Goal: Transaction & Acquisition: Book appointment/travel/reservation

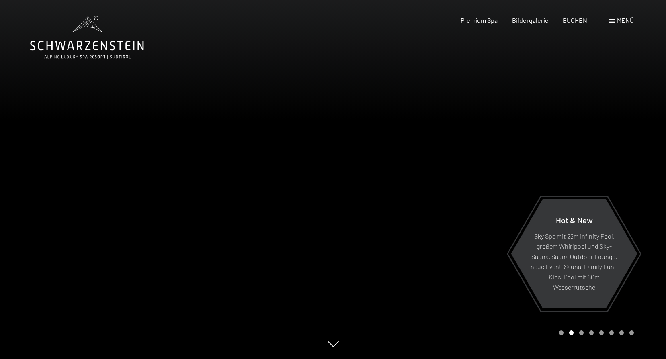
click at [615, 21] on div "Menü" at bounding box center [622, 20] width 25 height 9
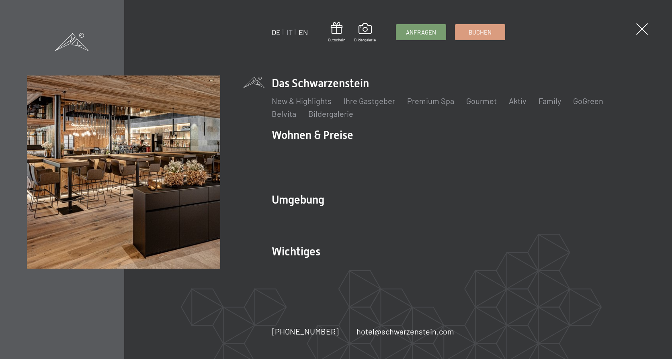
click at [305, 32] on link "EN" at bounding box center [303, 32] width 9 height 9
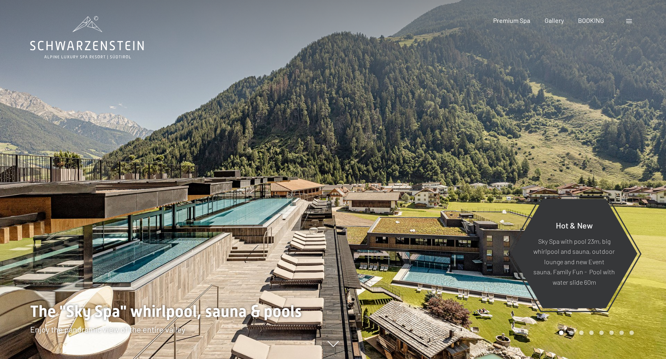
click at [632, 22] on div at bounding box center [630, 20] width 8 height 9
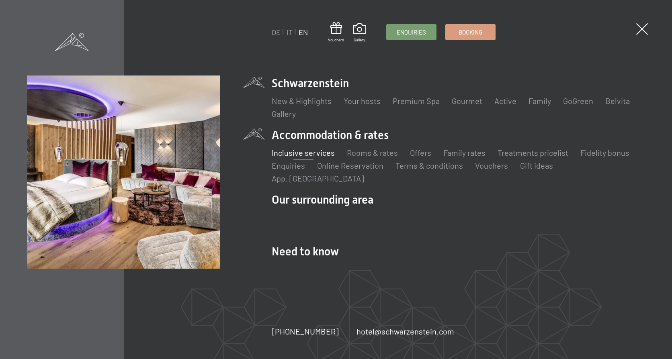
click at [303, 158] on link "Inclusive services" at bounding box center [303, 153] width 63 height 10
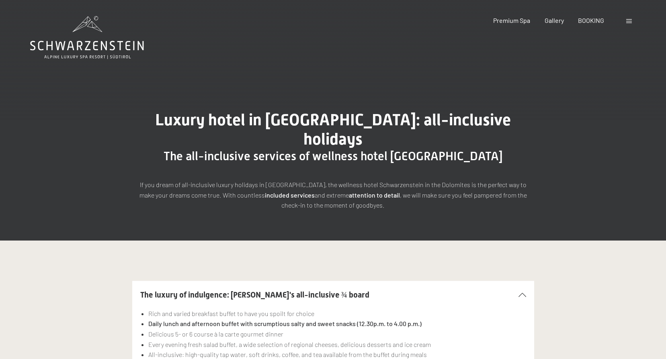
click at [628, 18] on div at bounding box center [630, 20] width 8 height 9
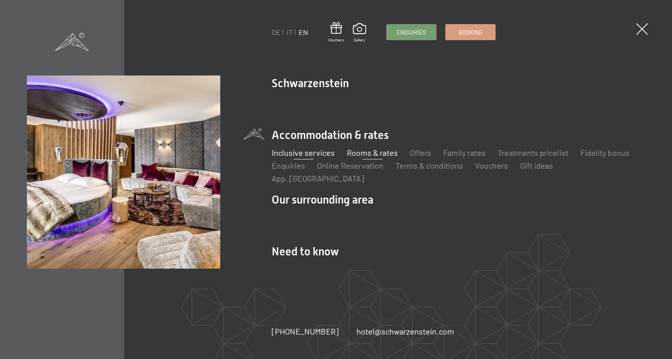
click at [358, 158] on link "Rooms & rates" at bounding box center [372, 153] width 51 height 10
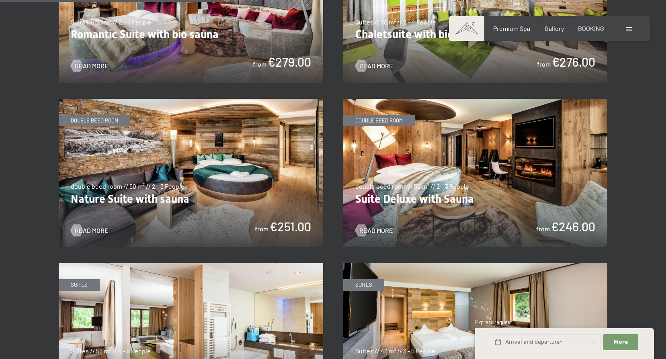
scroll to position [764, 0]
click at [254, 140] on img at bounding box center [191, 173] width 265 height 149
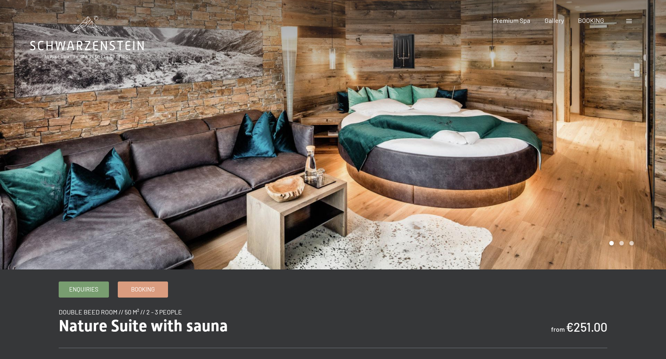
click at [628, 156] on div at bounding box center [499, 135] width 333 height 270
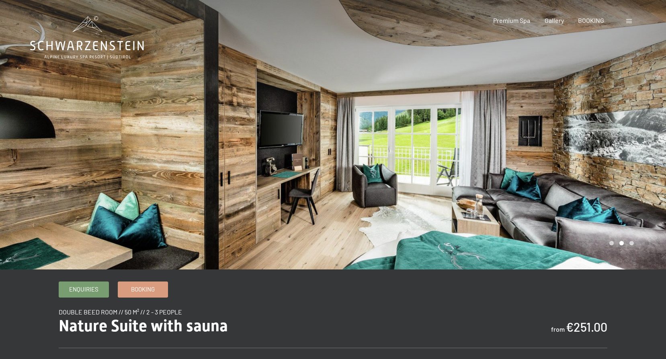
click at [621, 152] on div at bounding box center [499, 135] width 333 height 270
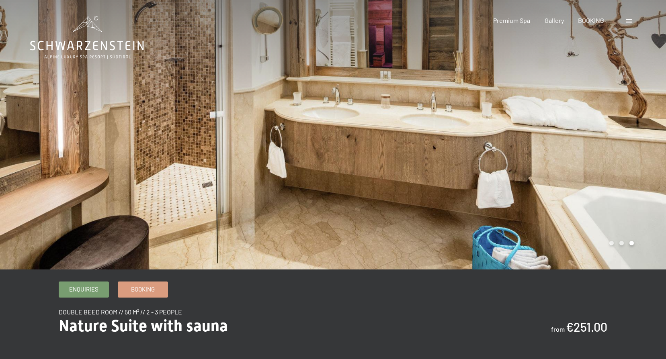
click at [621, 152] on div at bounding box center [499, 135] width 333 height 270
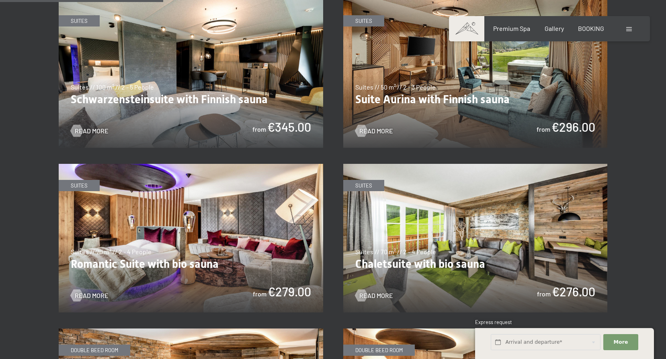
scroll to position [603, 0]
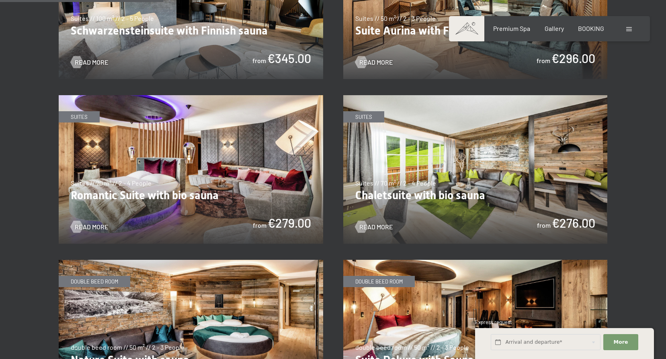
click at [205, 151] on img at bounding box center [191, 169] width 265 height 149
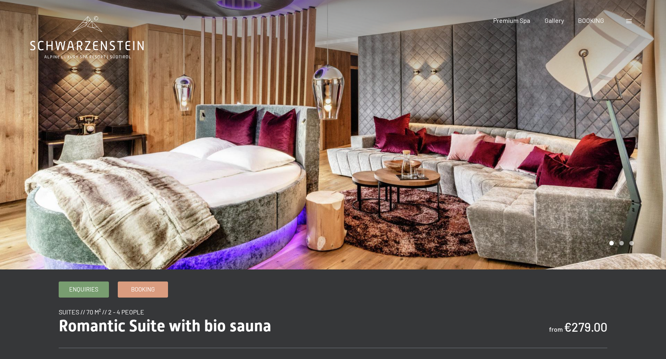
click at [548, 178] on div at bounding box center [499, 135] width 333 height 270
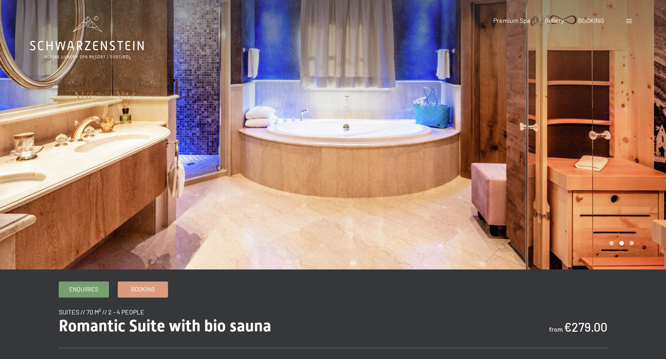
click at [559, 169] on div at bounding box center [499, 135] width 333 height 270
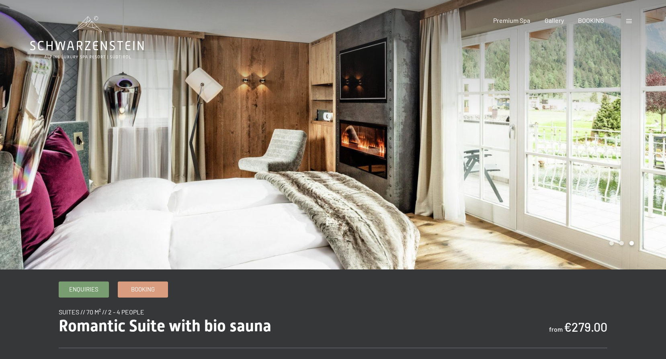
click at [559, 169] on div at bounding box center [499, 135] width 333 height 270
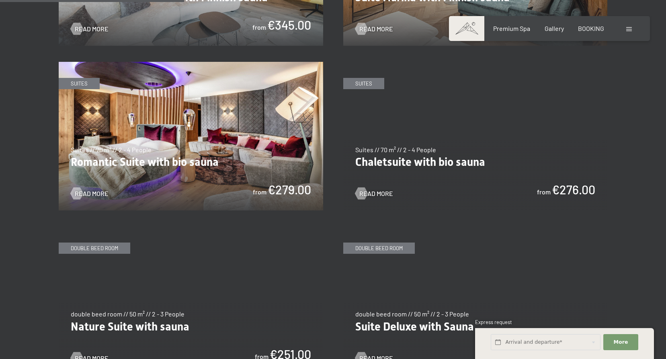
scroll to position [683, 0]
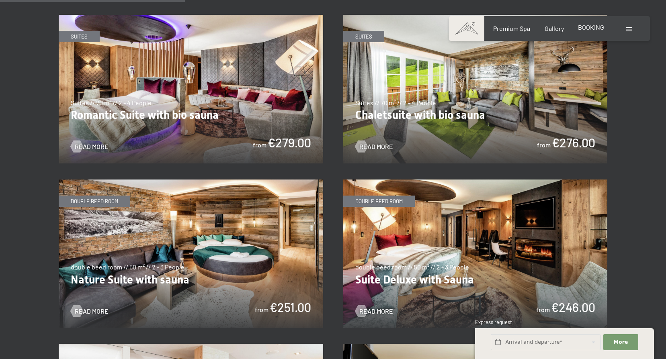
click at [589, 29] on span "BOOKING" at bounding box center [591, 27] width 26 height 8
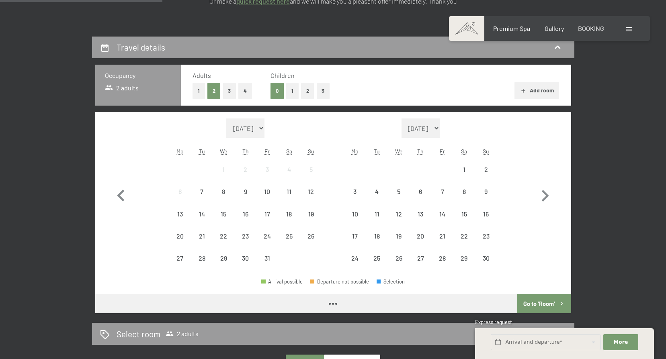
scroll to position [201, 0]
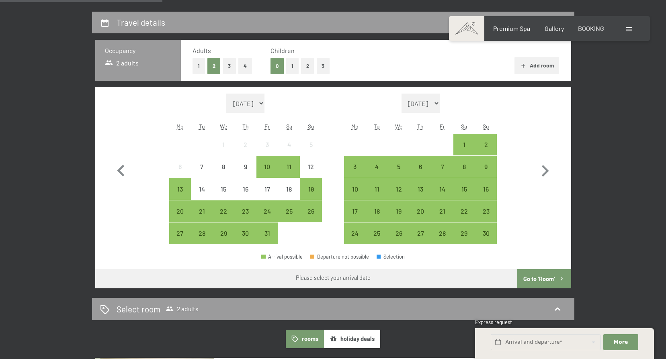
click at [532, 66] on button "Add room" at bounding box center [537, 66] width 45 height 18
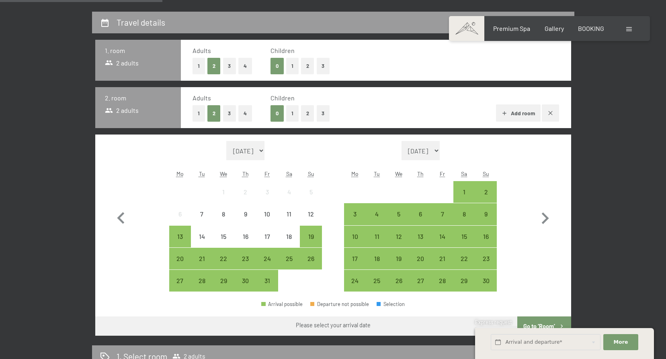
click at [195, 114] on button "1" at bounding box center [199, 113] width 12 height 16
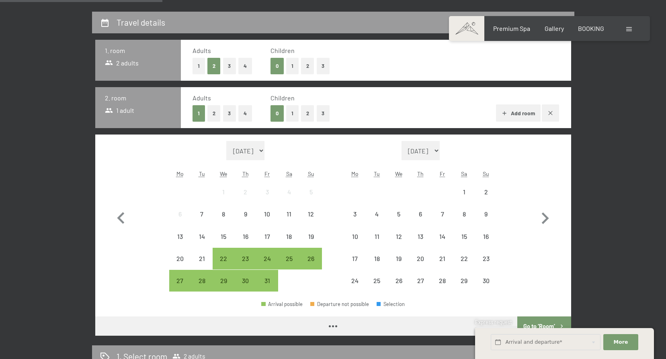
click at [513, 114] on button "Add room" at bounding box center [518, 114] width 45 height 18
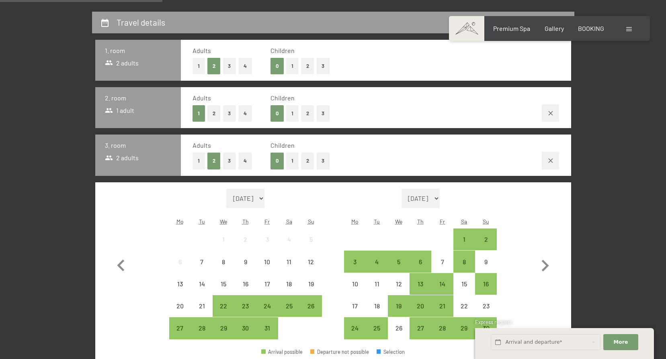
click at [195, 158] on button "1" at bounding box center [199, 161] width 12 height 16
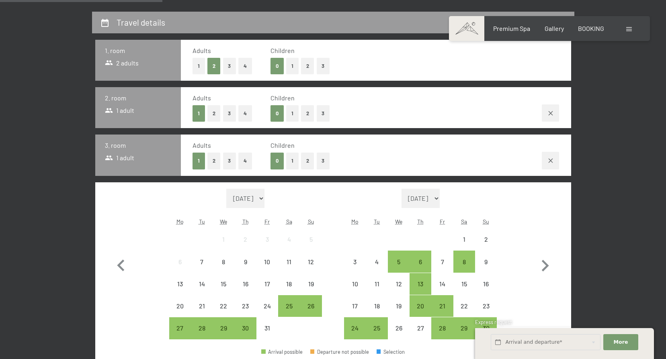
click at [265, 199] on select "October 2025 November 2025 December 2025 January 2026 February 2026 March 2026 …" at bounding box center [245, 198] width 39 height 19
select select "2026-07-01"
select select "2026-08-01"
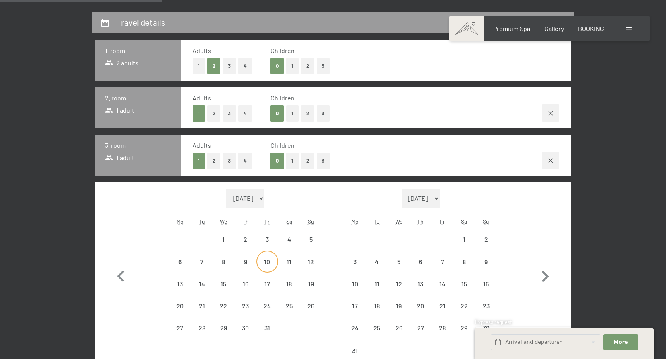
select select "2026-07-01"
select select "2026-08-01"
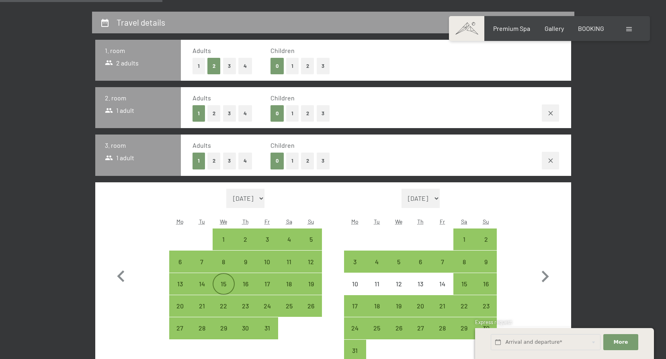
click at [228, 280] on div "15" at bounding box center [223, 284] width 20 height 20
select select "2026-07-01"
select select "2026-08-01"
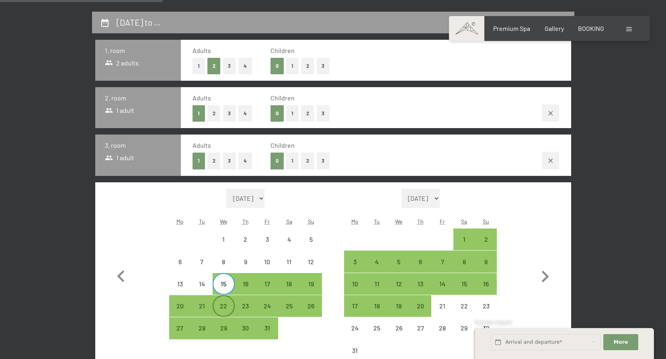
click at [223, 309] on div "22" at bounding box center [223, 313] width 20 height 20
select select "2026-07-01"
select select "2026-08-01"
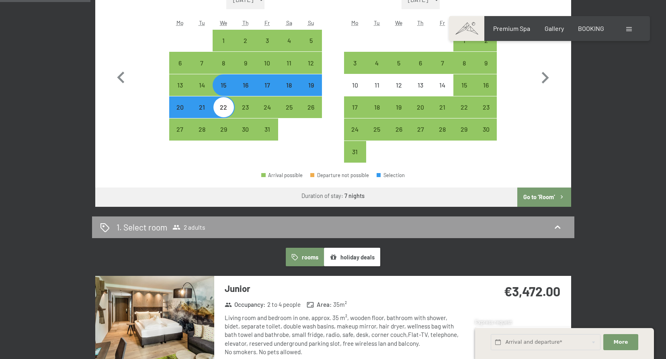
scroll to position [402, 0]
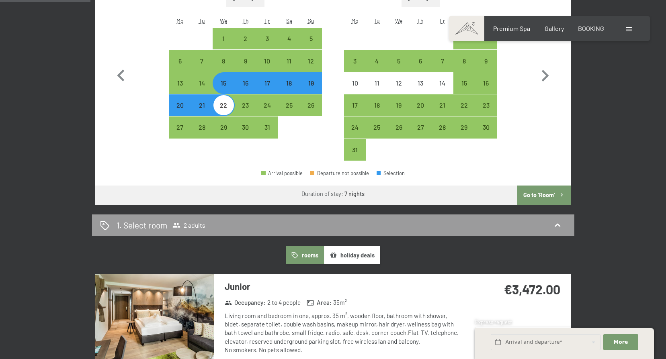
click at [540, 197] on button "Go to ‘Room’" at bounding box center [543, 195] width 53 height 19
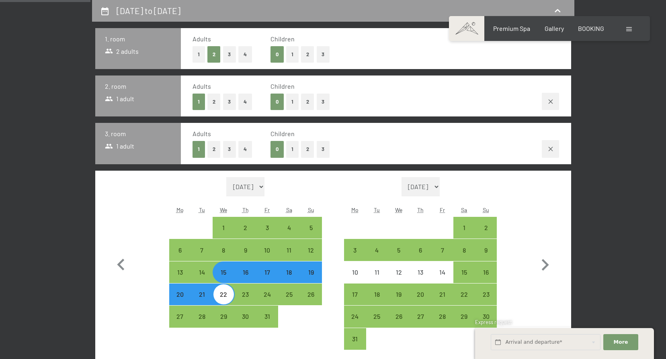
select select "2026-07-01"
select select "2026-08-01"
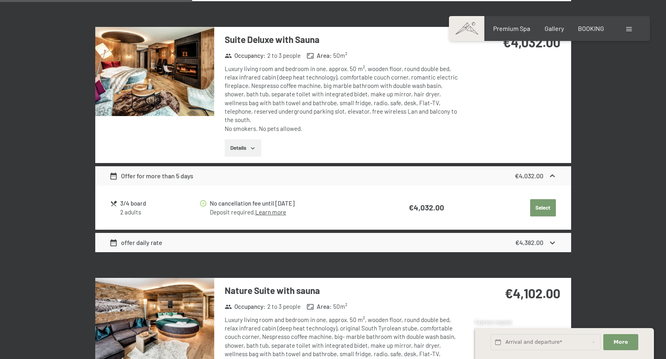
scroll to position [776, 0]
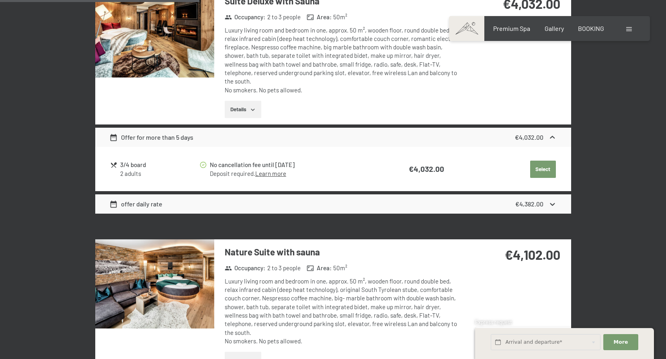
click at [542, 161] on button "Select" at bounding box center [543, 170] width 26 height 18
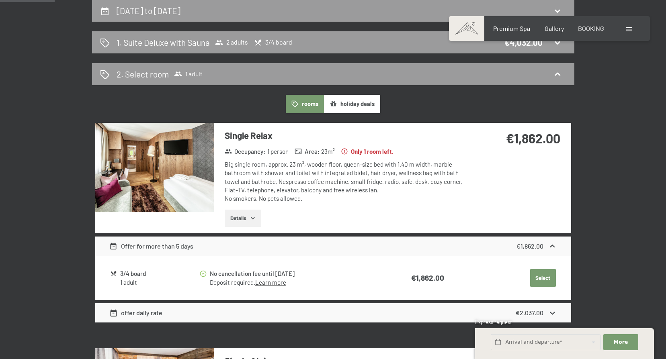
click at [546, 277] on button "Select" at bounding box center [543, 278] width 26 height 18
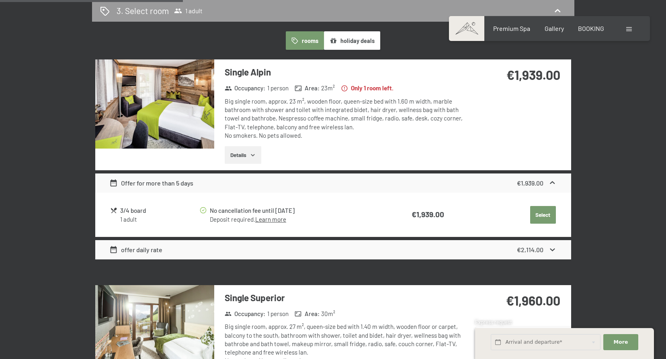
scroll to position [293, 0]
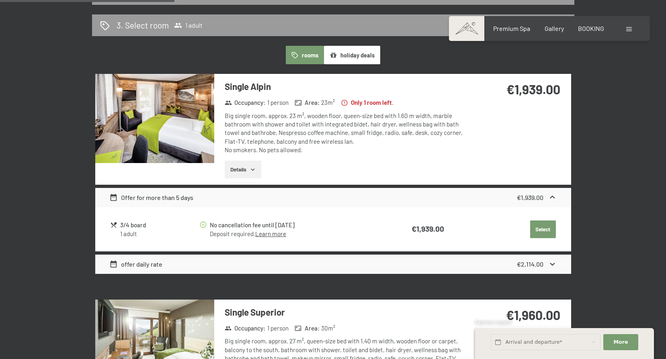
click at [542, 227] on button "Select" at bounding box center [543, 230] width 26 height 18
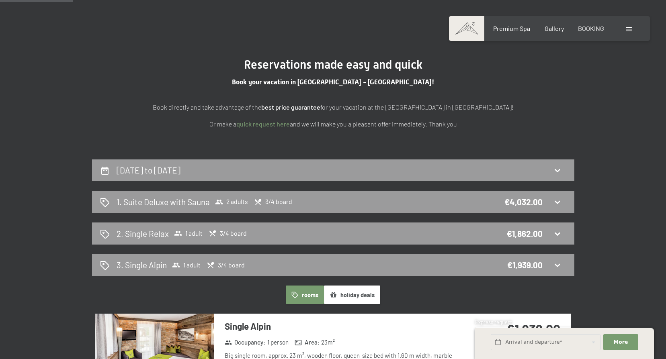
scroll to position [52, 0]
